Goal: Check status

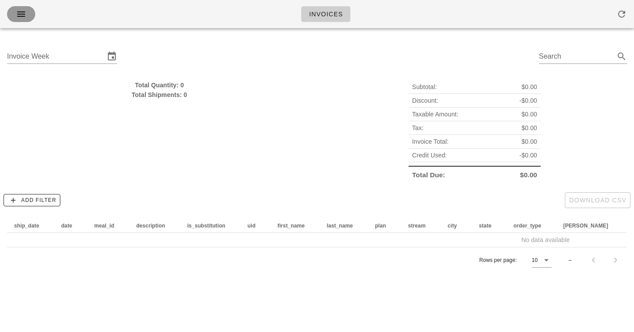
click at [15, 7] on button "button" at bounding box center [21, 14] width 28 height 16
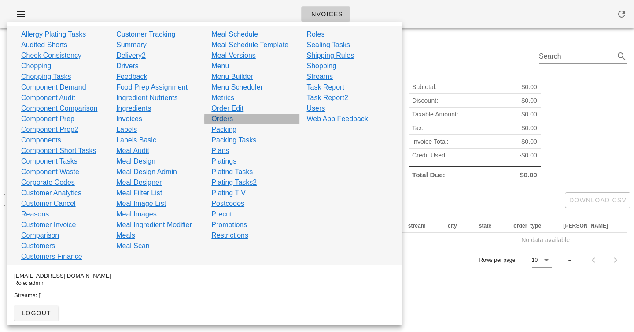
click at [225, 118] on link "Orders" at bounding box center [222, 119] width 22 height 11
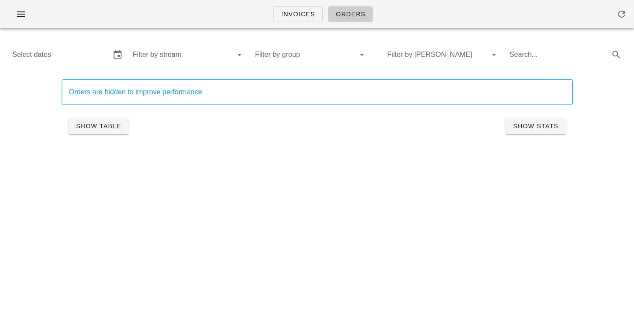
click at [77, 52] on input "Select dates" at bounding box center [61, 55] width 98 height 14
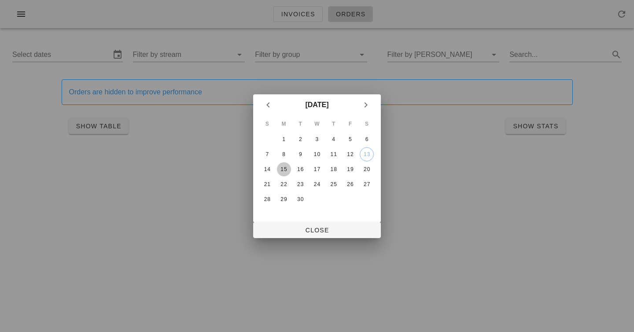
click at [284, 168] on div "15" at bounding box center [284, 169] width 14 height 6
click at [320, 234] on button "Close" at bounding box center [317, 230] width 128 height 16
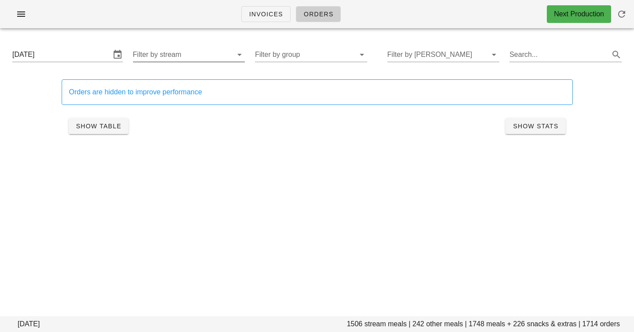
click at [211, 57] on input "Filter by stream" at bounding box center [182, 55] width 98 height 14
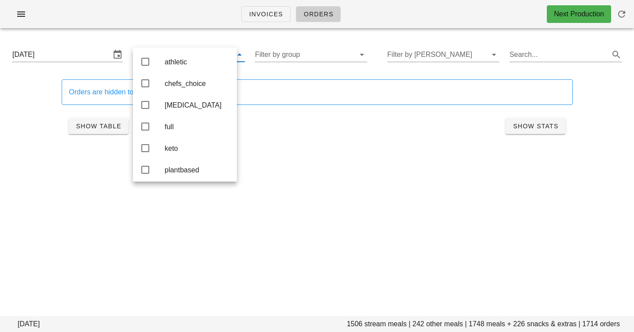
click at [269, 63] on div "[DATE] Filter by group Filter by [PERSON_NAME] Search..." at bounding box center [317, 55] width 624 height 28
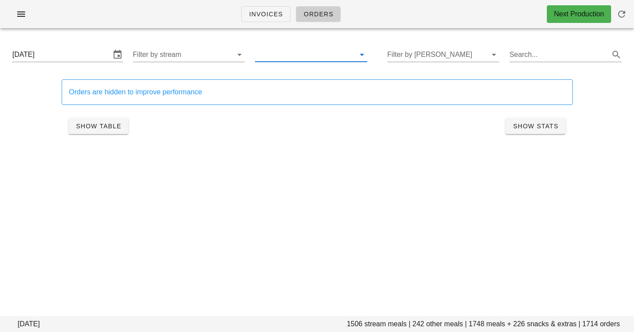
click at [276, 52] on input "text" at bounding box center [304, 55] width 98 height 14
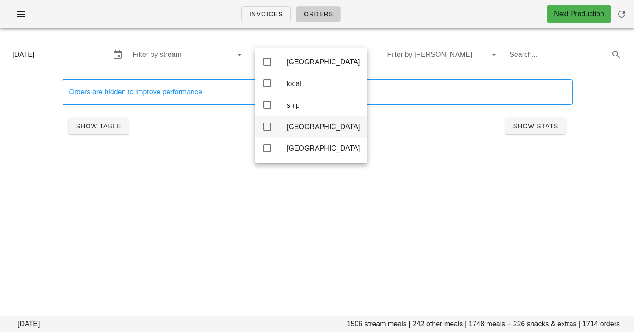
click at [294, 131] on div "[GEOGRAPHIC_DATA]" at bounding box center [324, 126] width 74 height 8
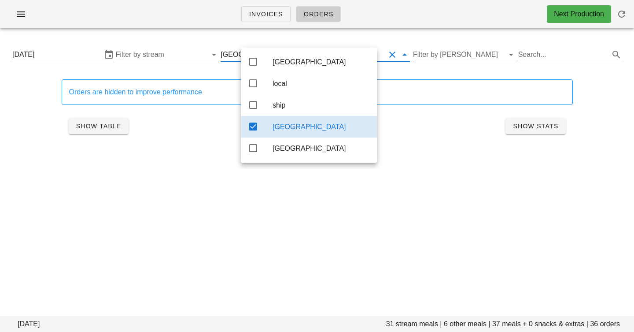
click at [178, 47] on div "[DATE] Filter by stream toronto Filter by [PERSON_NAME] Search..." at bounding box center [317, 55] width 624 height 28
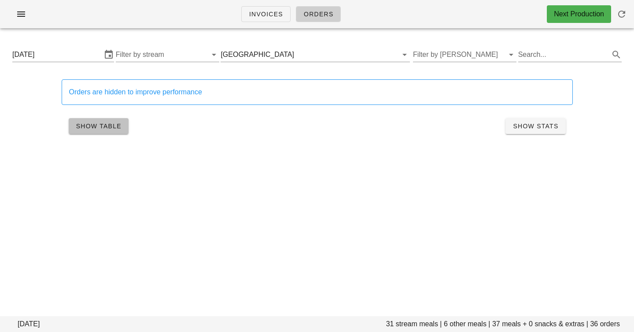
click at [89, 126] on span "Show Table" at bounding box center [99, 125] width 46 height 7
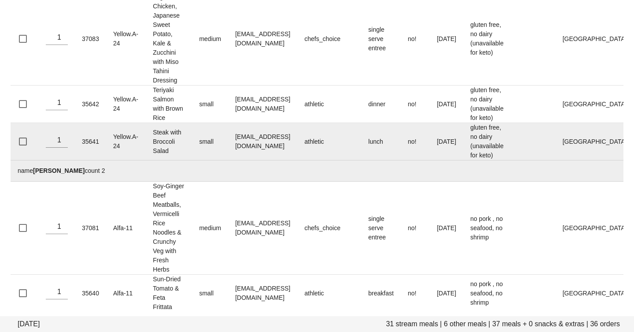
scroll to position [1911, 0]
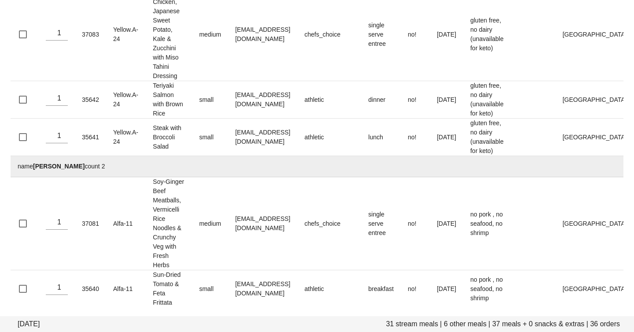
click at [79, 165] on strong "[PERSON_NAME]" at bounding box center [59, 166] width 52 height 7
drag, startPoint x: 79, startPoint y: 165, endPoint x: 44, endPoint y: 166, distance: 34.4
click at [44, 166] on strong "[PERSON_NAME]" at bounding box center [59, 166] width 52 height 7
copy strong "[PERSON_NAME]"
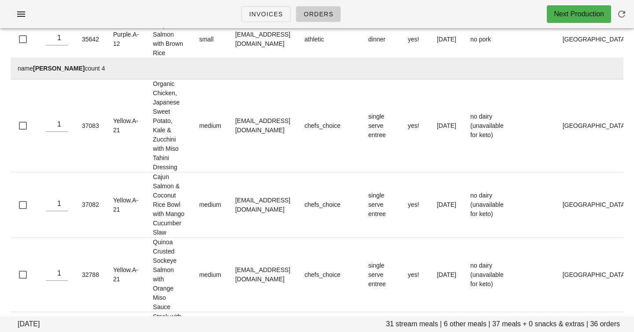
scroll to position [0, 0]
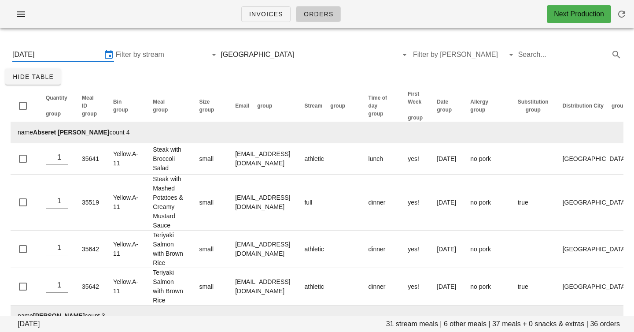
click at [61, 52] on input "[DATE]" at bounding box center [56, 55] width 89 height 14
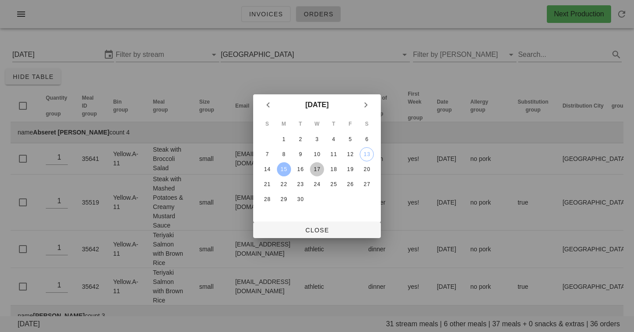
click at [317, 169] on div "17" at bounding box center [317, 169] width 14 height 6
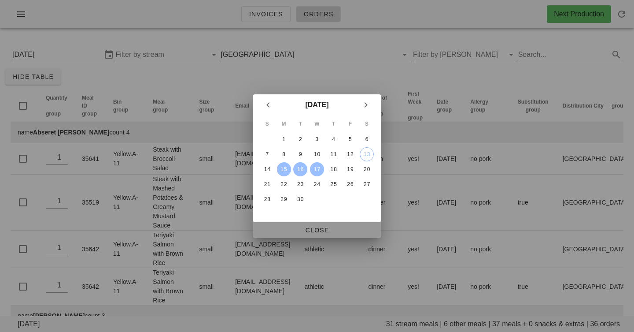
click at [320, 226] on span "Close" at bounding box center [317, 229] width 114 height 7
